Goal: Task Accomplishment & Management: Manage account settings

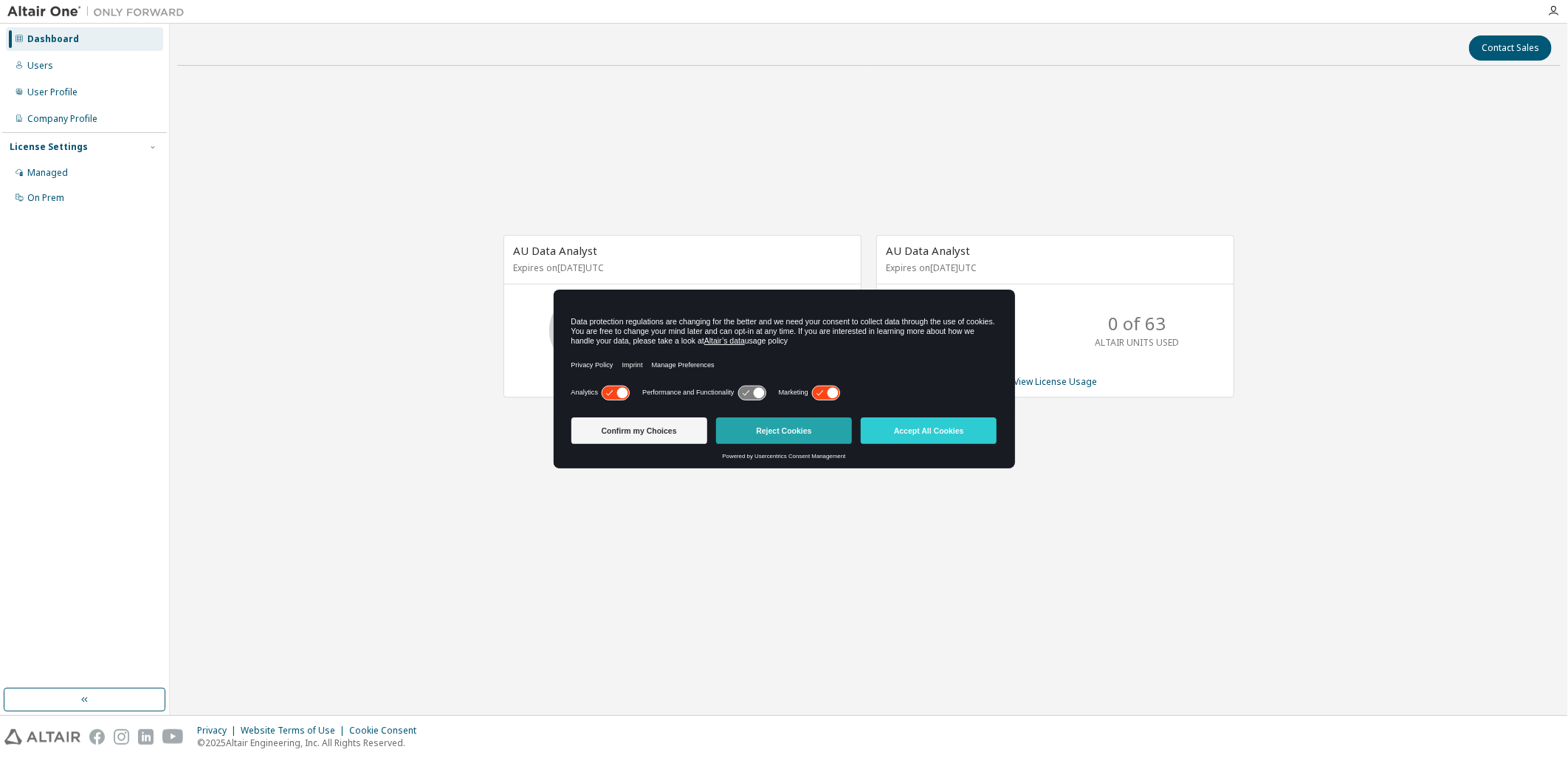
click at [817, 438] on button "Reject Cookies" at bounding box center [784, 430] width 136 height 26
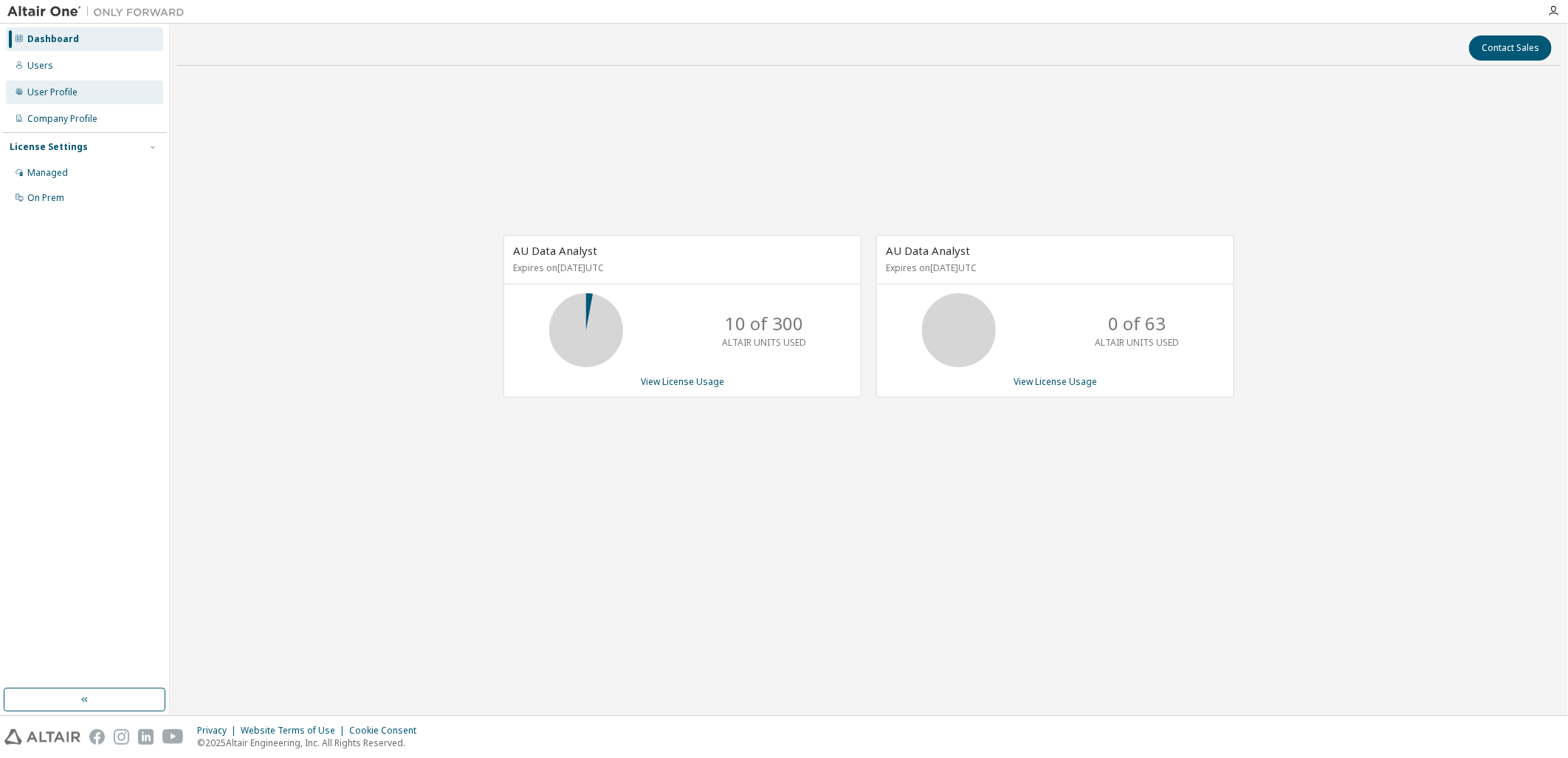
click at [73, 96] on div "User Profile" at bounding box center [51, 92] width 50 height 12
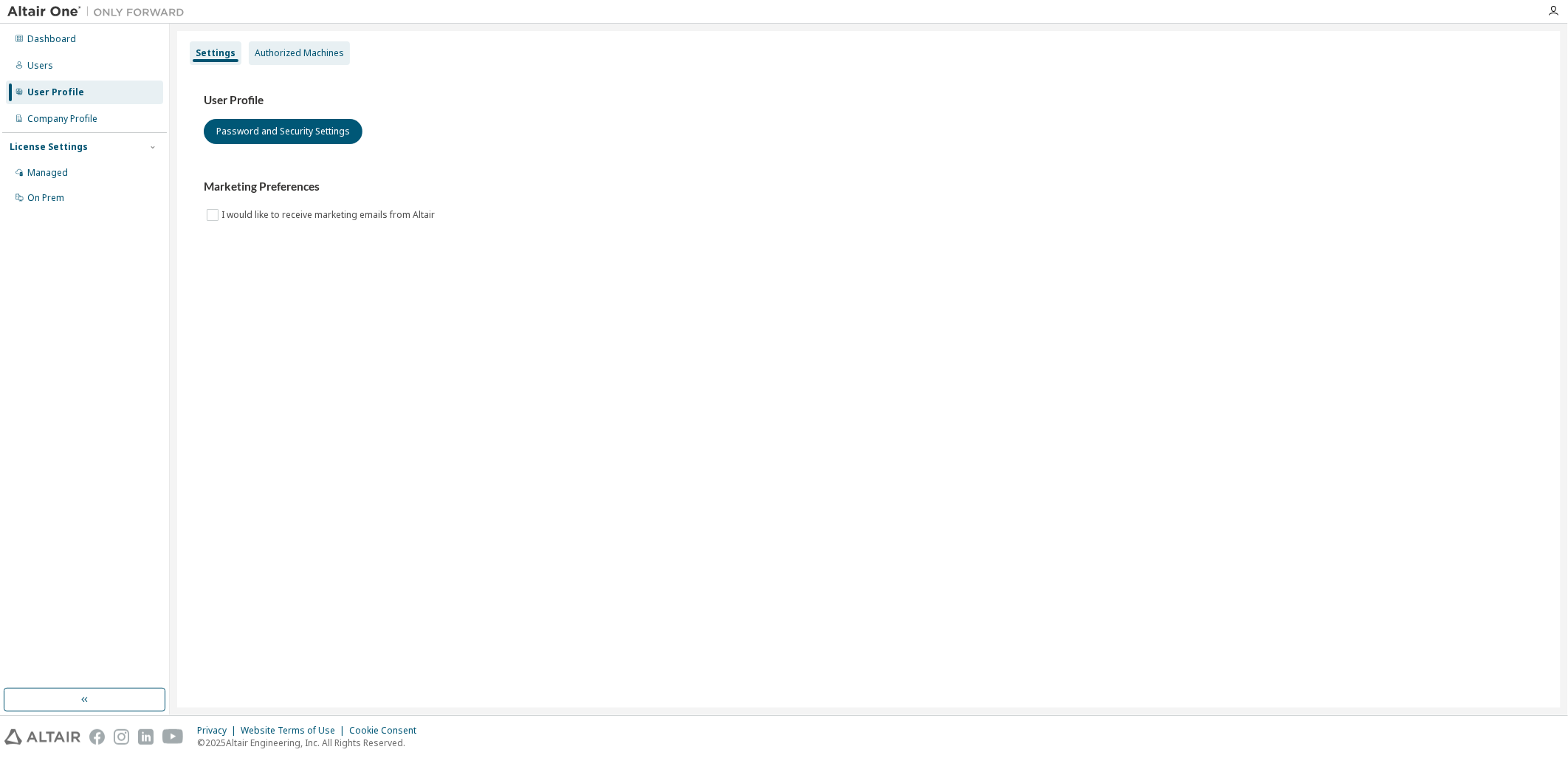
click at [278, 56] on div "Authorized Machines" at bounding box center [300, 53] width 89 height 12
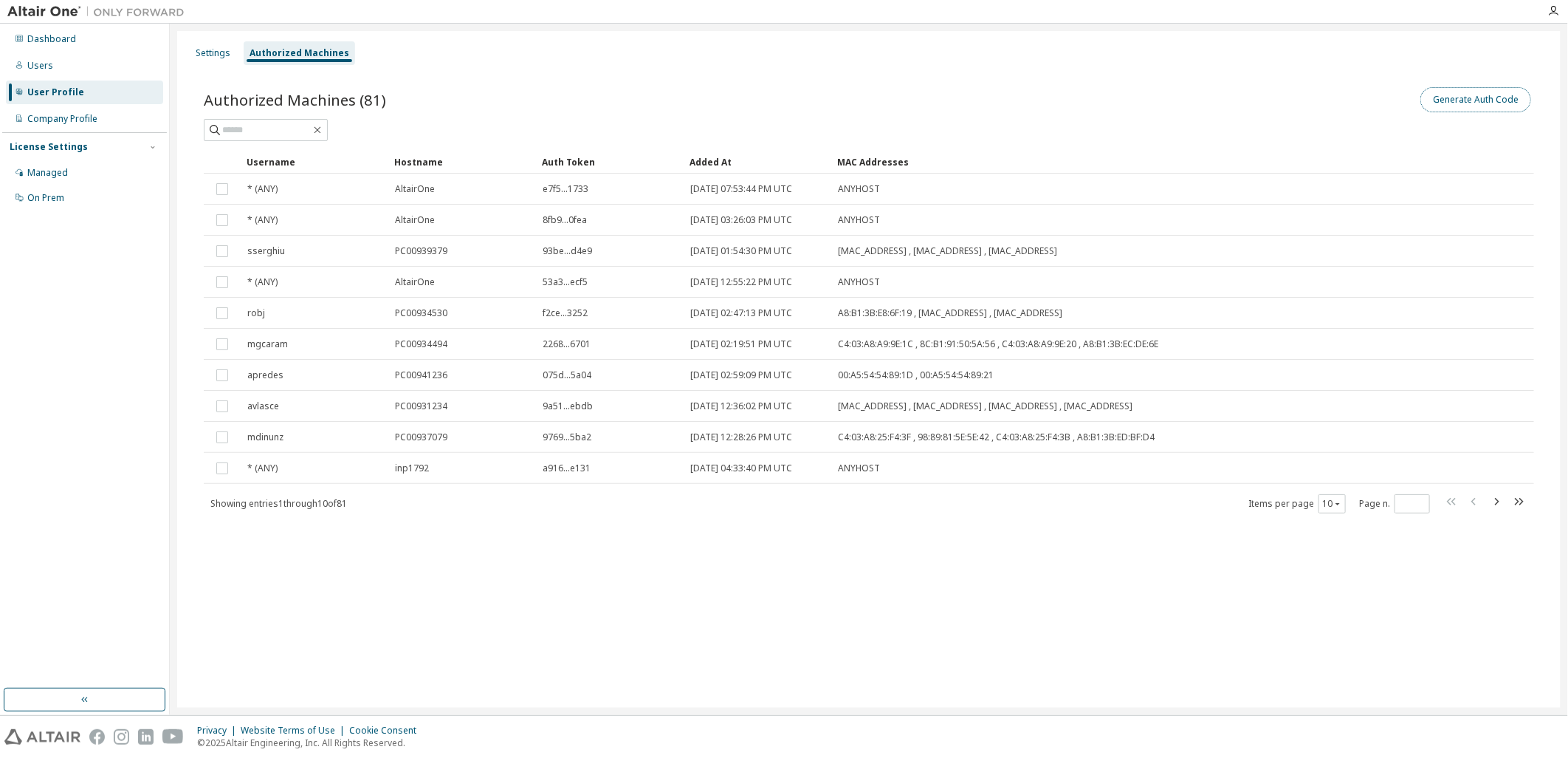
click at [1485, 99] on button "Generate Auth Code" at bounding box center [1475, 100] width 111 height 25
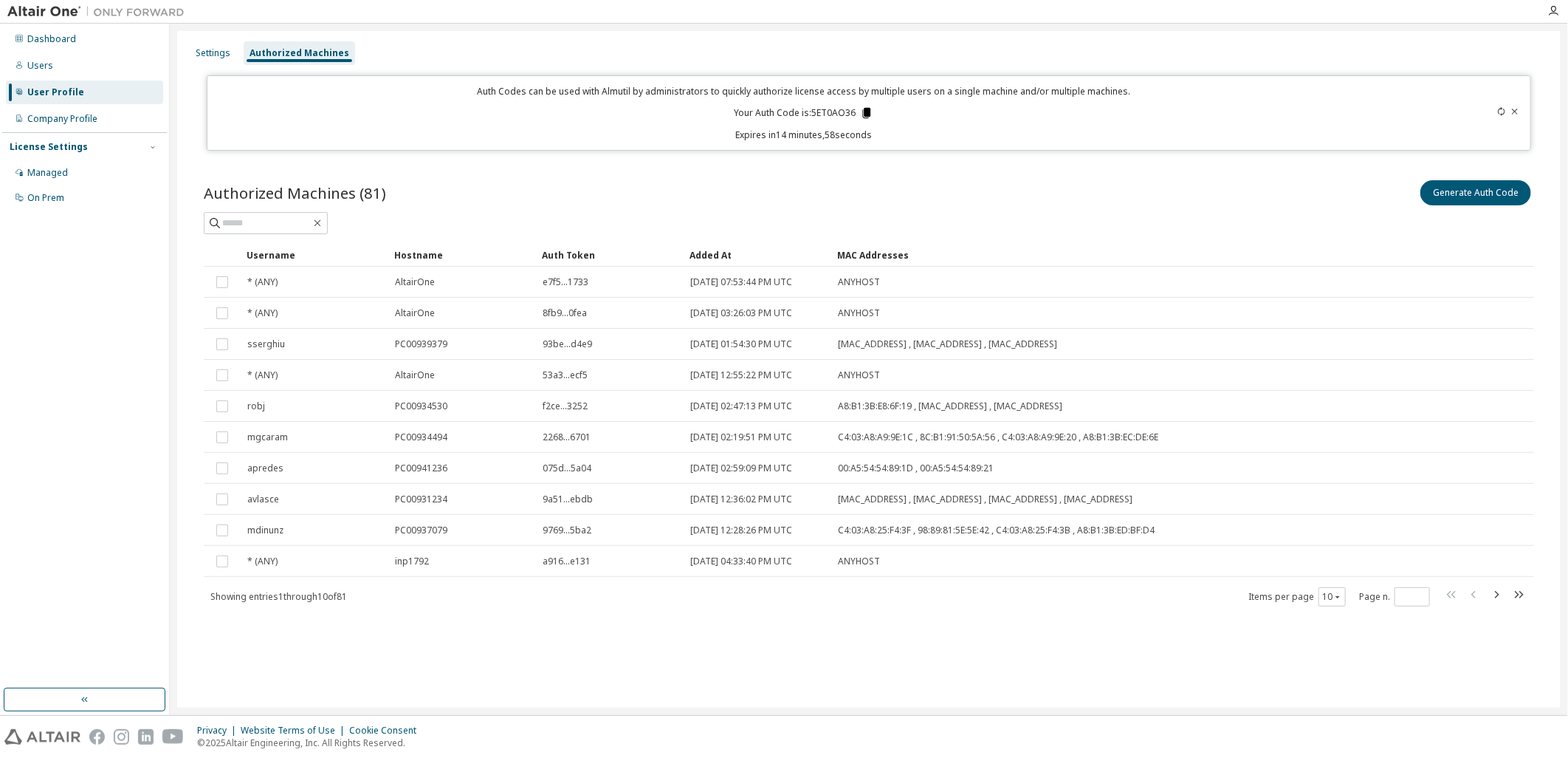
click at [865, 109] on icon at bounding box center [868, 113] width 8 height 10
